Goal: Task Accomplishment & Management: Manage account settings

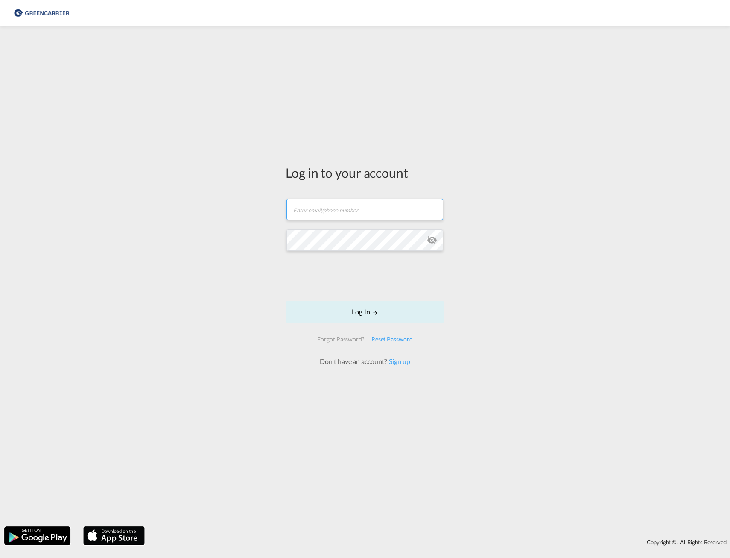
click at [336, 200] on input "text" at bounding box center [365, 209] width 157 height 21
type input "[PERSON_NAME][EMAIL_ADDRESS][PERSON_NAME][PERSON_NAME][DOMAIN_NAME]"
click at [370, 320] on button "Log In" at bounding box center [365, 311] width 159 height 21
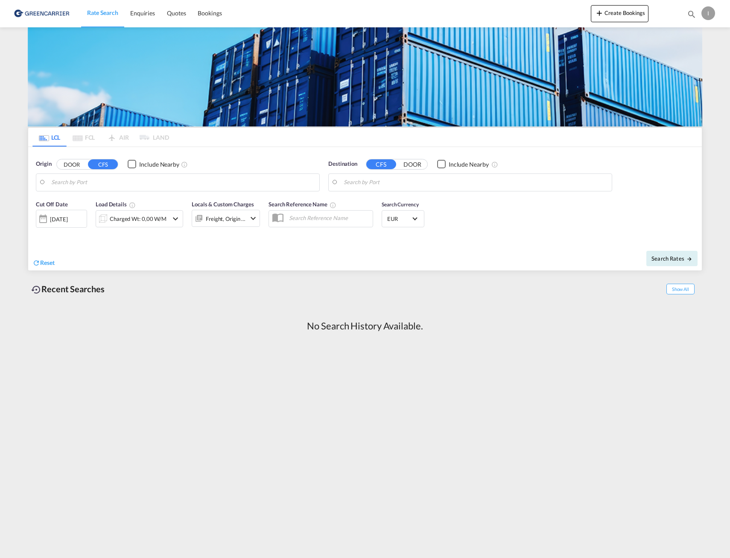
click at [706, 12] on div "I" at bounding box center [709, 13] width 14 height 14
click at [689, 67] on button "Logout" at bounding box center [699, 65] width 56 height 17
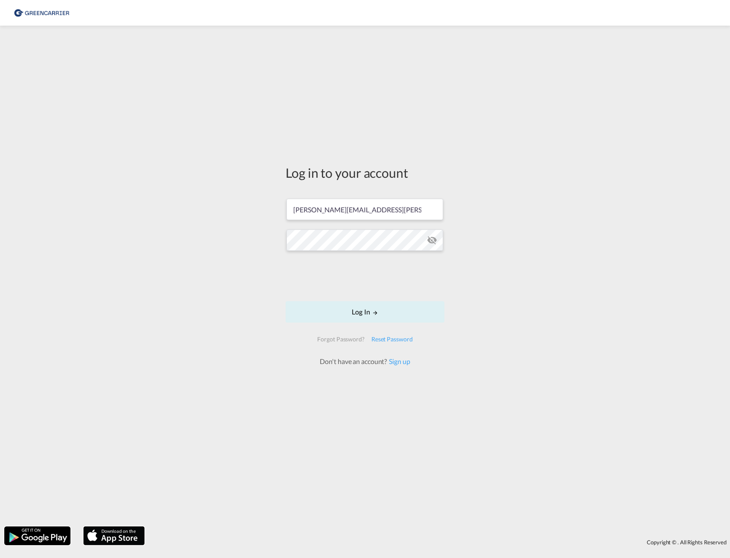
click at [502, 55] on div "Log in to your account [PERSON_NAME][EMAIL_ADDRESS][PERSON_NAME][PERSON_NAME][D…" at bounding box center [365, 276] width 730 height 492
click at [320, 313] on button "Log In" at bounding box center [365, 311] width 159 height 21
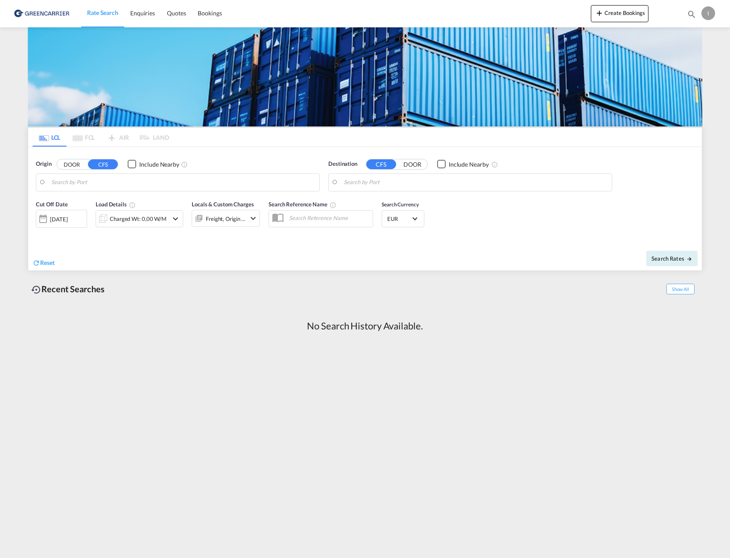
click at [707, 15] on div "I" at bounding box center [709, 13] width 14 height 14
click at [699, 36] on button "My Profile" at bounding box center [699, 37] width 56 height 17
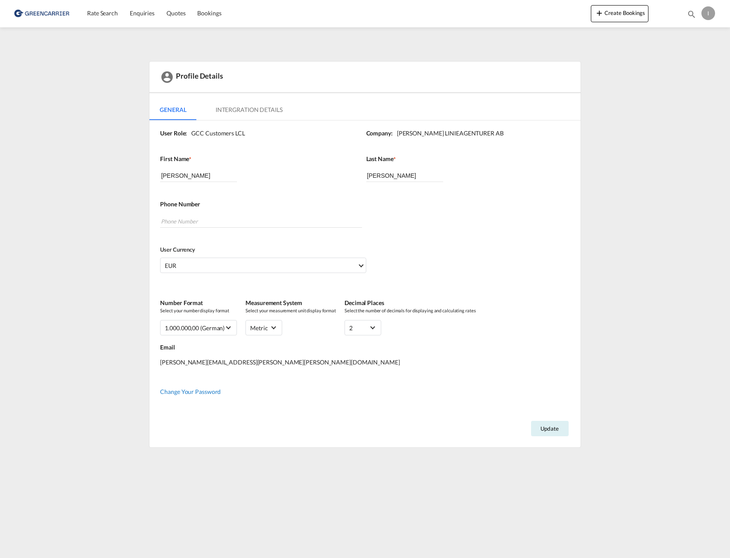
click at [201, 390] on span "Change Your Password" at bounding box center [190, 391] width 61 height 7
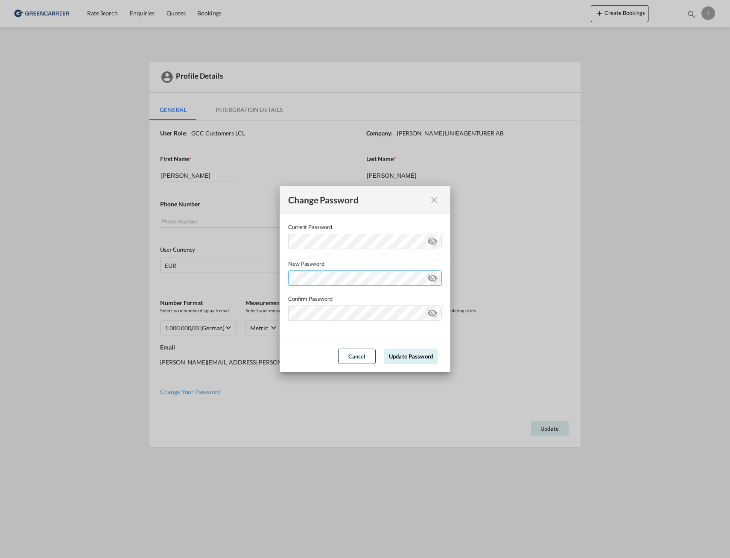
click at [298, 279] on div "Password must contain the following: A special character A number Minimum 8 cha…" at bounding box center [365, 277] width 154 height 18
click at [341, 269] on div "Password must contain the following: A special character A number Minimum 8 cha…" at bounding box center [365, 277] width 154 height 18
click at [335, 285] on div "Password must contain the following: A special character A number Minimum 8 cha…" at bounding box center [365, 277] width 154 height 18
click at [314, 333] on md-dialog-content "Current Password New Password Password must contain the following: A special ch…" at bounding box center [365, 277] width 171 height 126
click at [404, 357] on button "Update Password" at bounding box center [410, 356] width 53 height 15
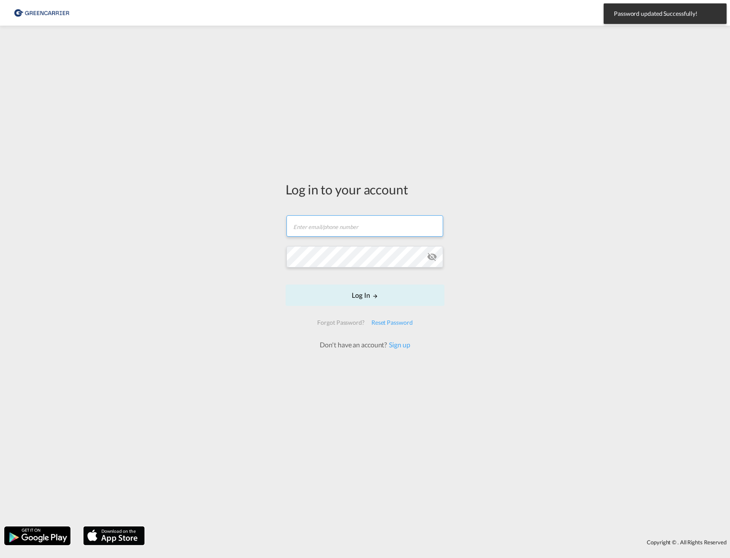
type input "[PERSON_NAME][EMAIL_ADDRESS][PERSON_NAME][PERSON_NAME][DOMAIN_NAME]"
